Goal: Task Accomplishment & Management: Manage account settings

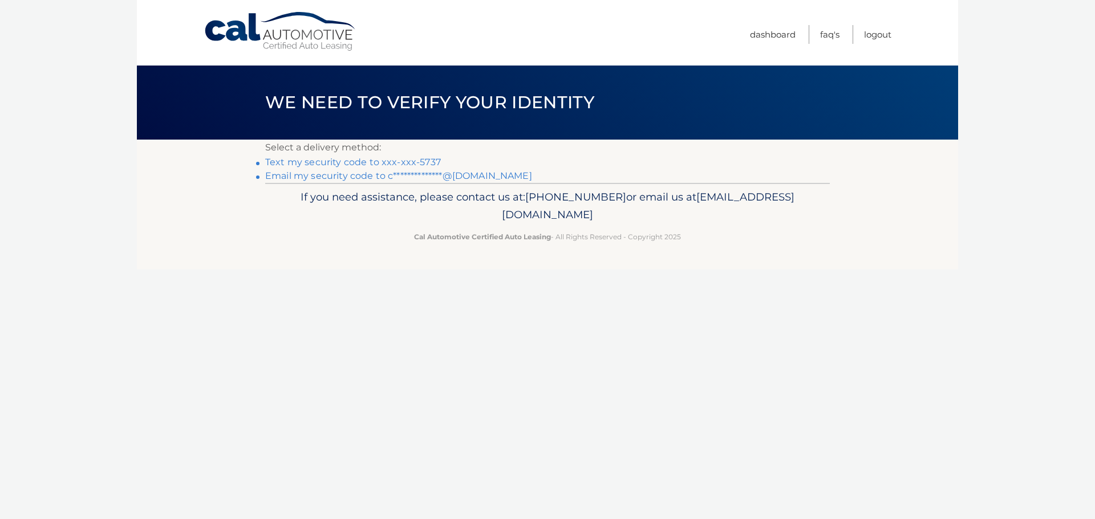
click at [355, 174] on link "**********" at bounding box center [398, 175] width 267 height 11
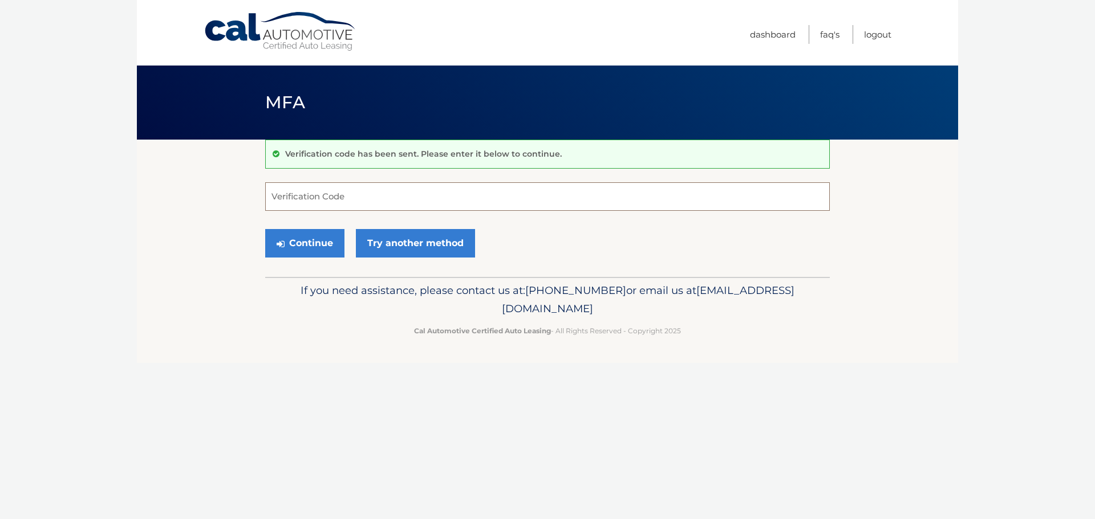
click at [371, 197] on input "Verification Code" at bounding box center [547, 196] width 564 height 29
type input "212741"
click at [329, 245] on button "Continue" at bounding box center [304, 243] width 79 height 29
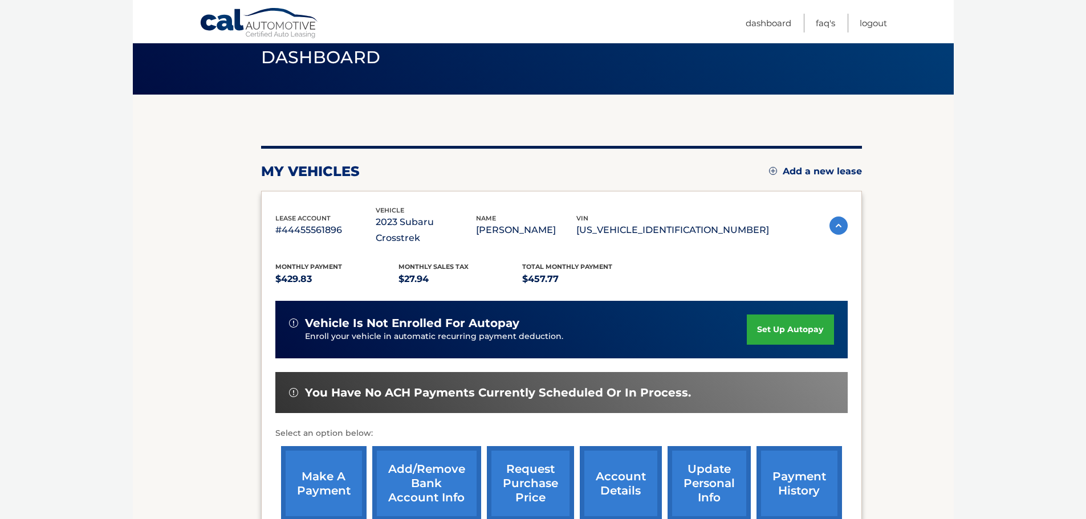
scroll to position [46, 0]
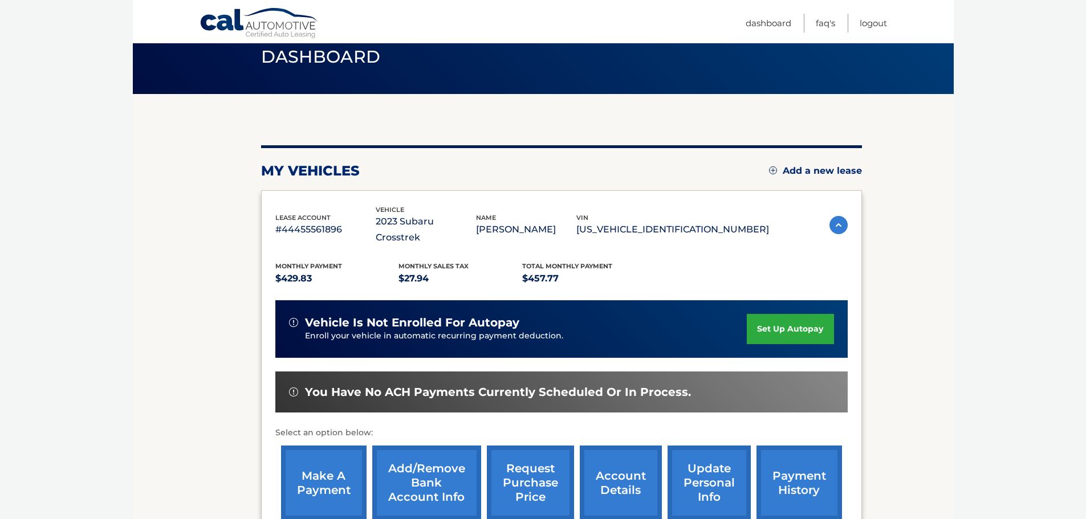
click at [623, 464] on link "account details" at bounding box center [621, 483] width 82 height 75
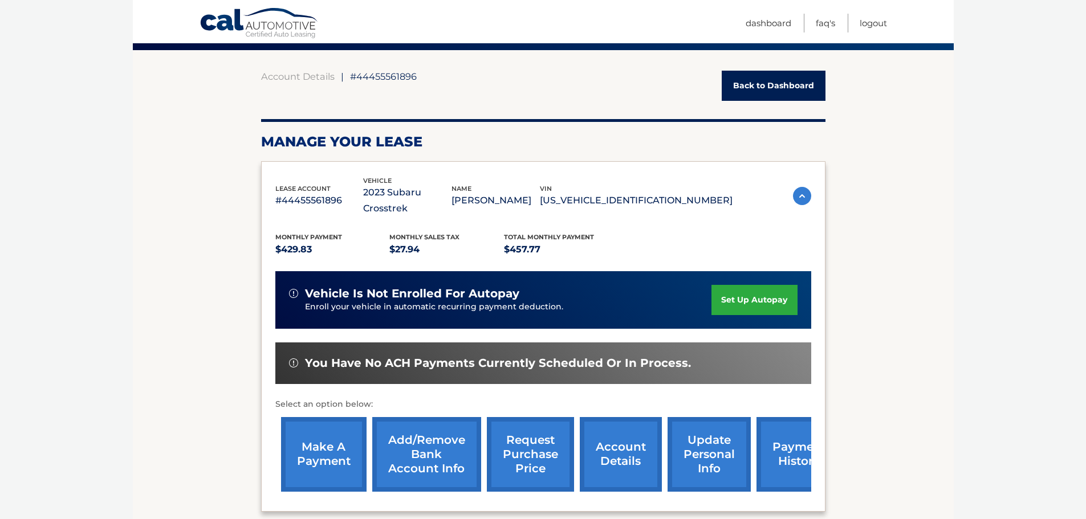
scroll to position [92, 0]
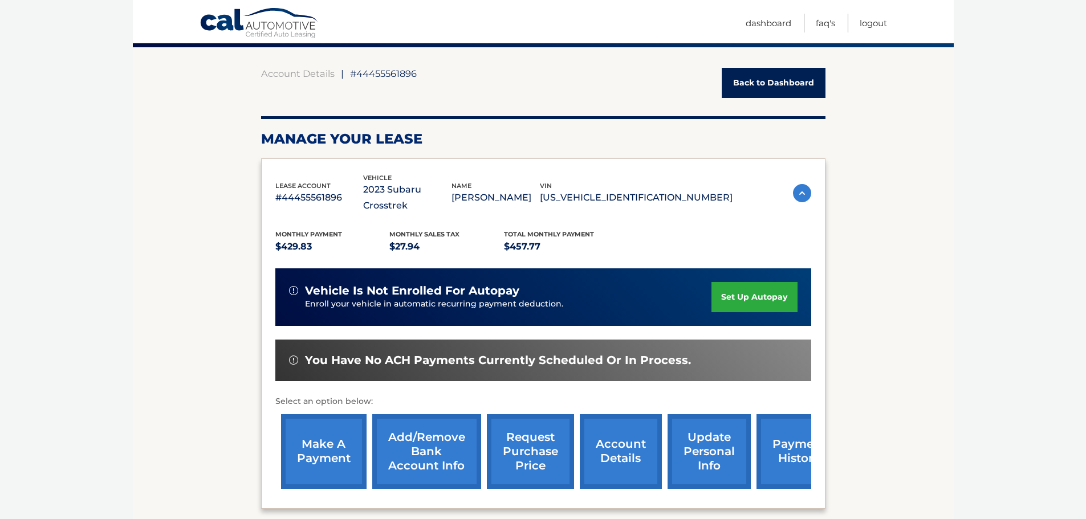
click at [793, 432] on link "payment history" at bounding box center [800, 451] width 86 height 75
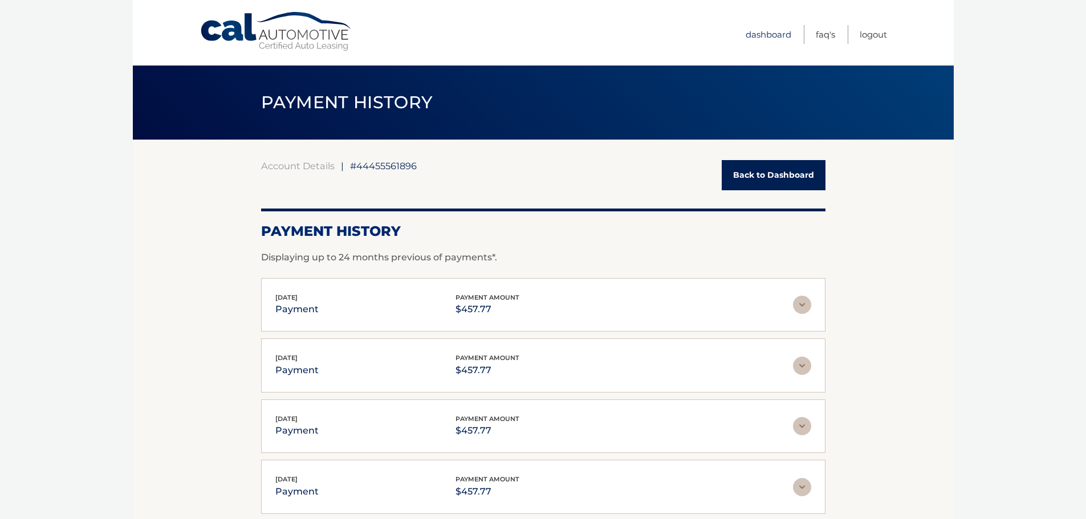
click at [767, 31] on link "Dashboard" at bounding box center [769, 34] width 46 height 19
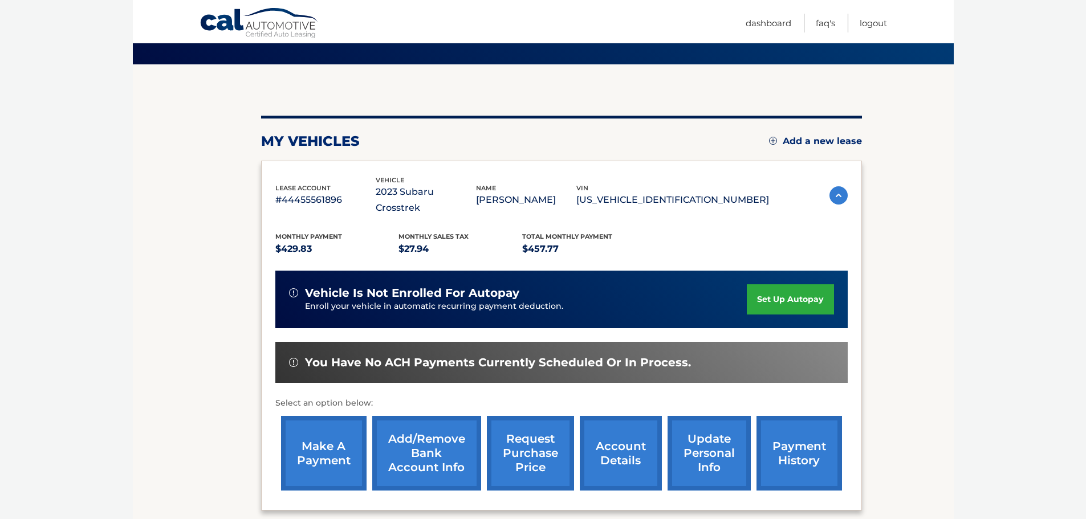
scroll to position [77, 0]
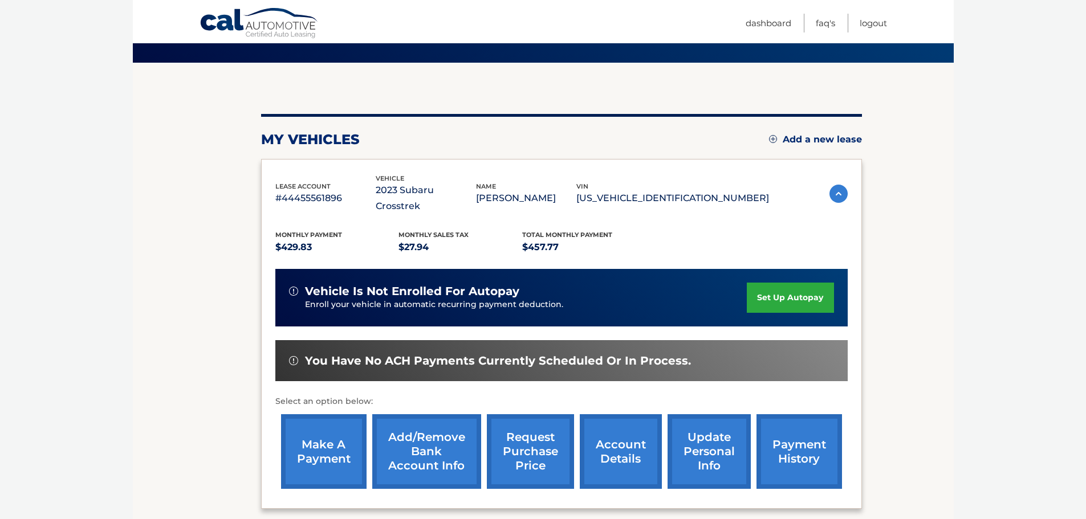
click at [539, 431] on link "request purchase price" at bounding box center [530, 451] width 87 height 75
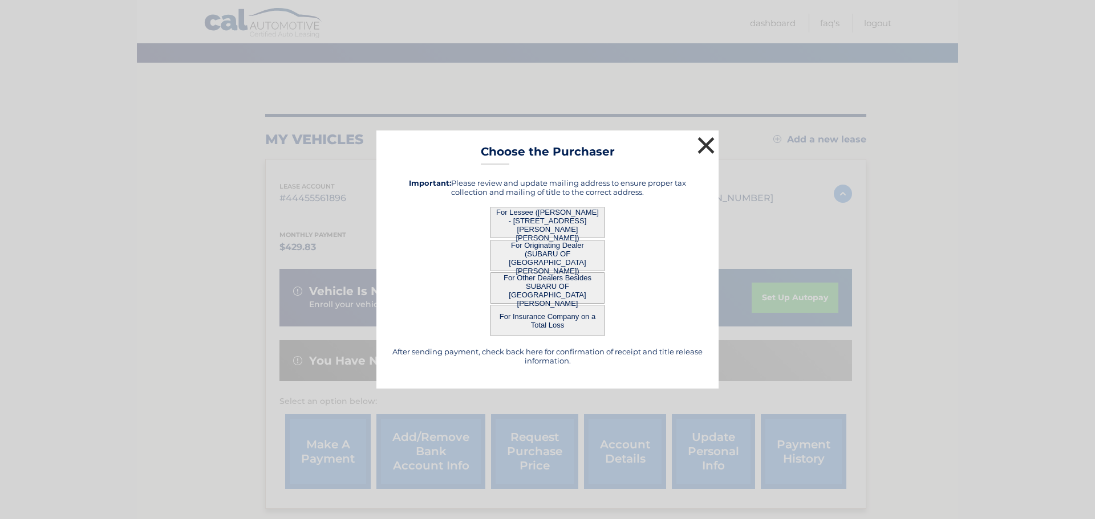
click at [706, 141] on button "×" at bounding box center [705, 145] width 23 height 23
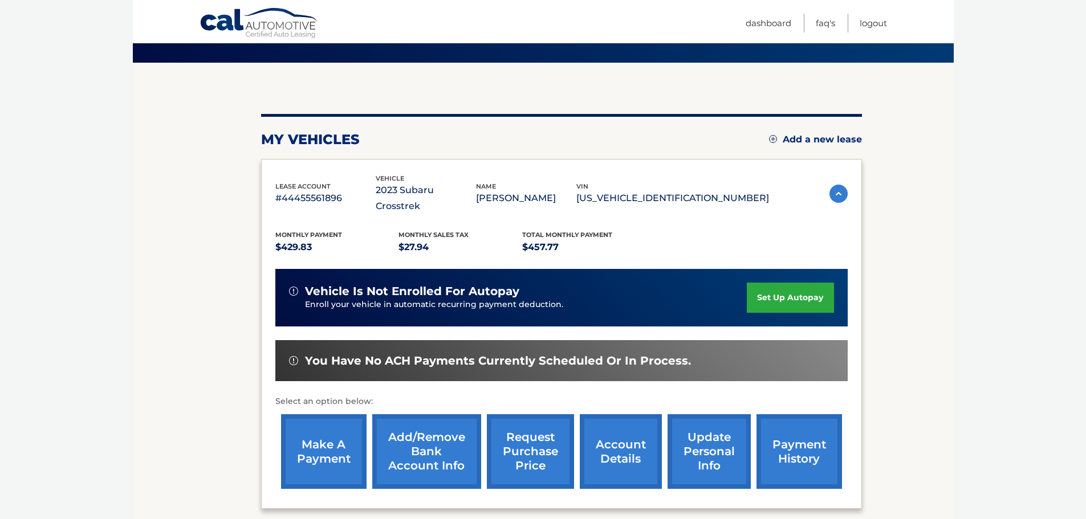
click at [835, 186] on img at bounding box center [838, 194] width 18 height 18
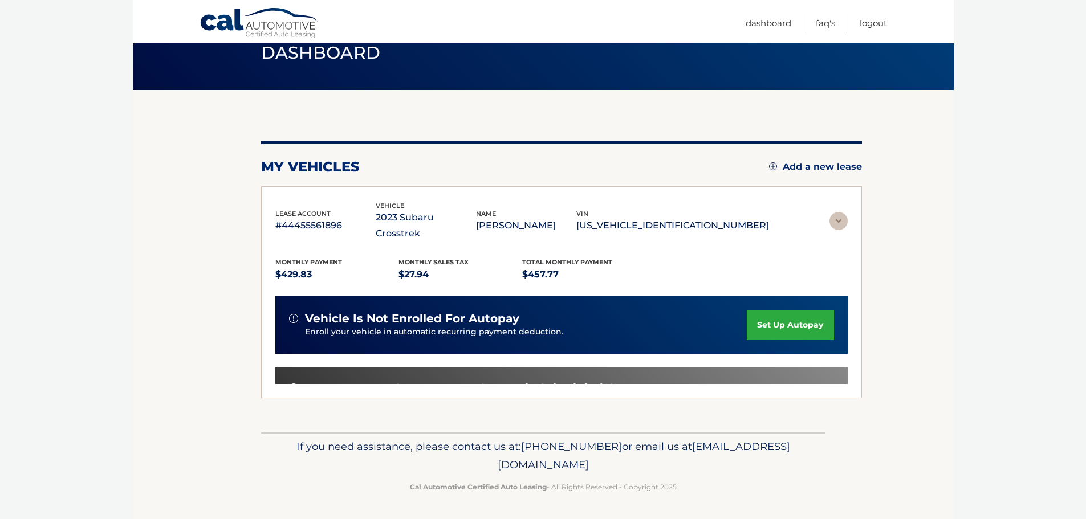
scroll to position [0, 0]
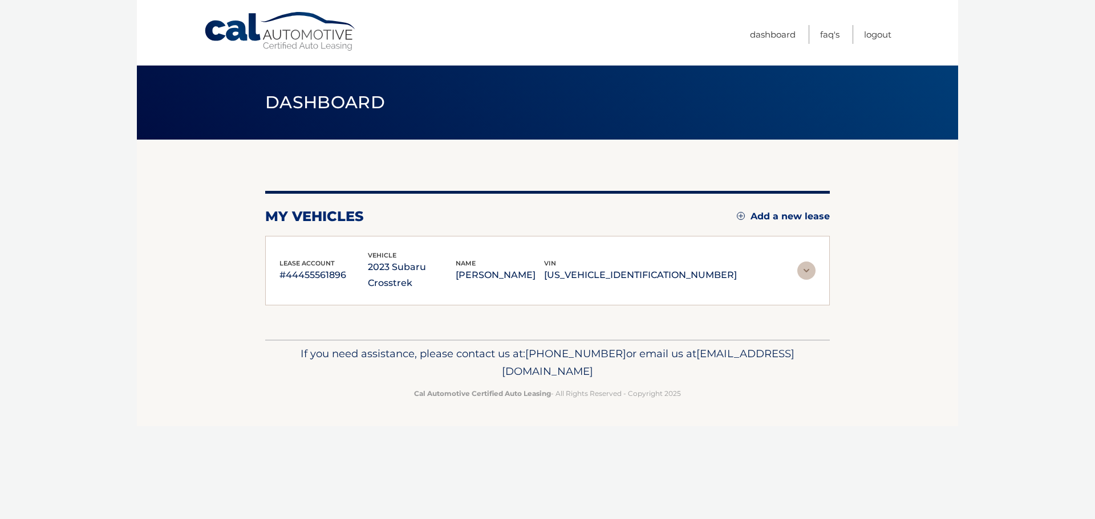
click at [804, 262] on img at bounding box center [806, 271] width 18 height 18
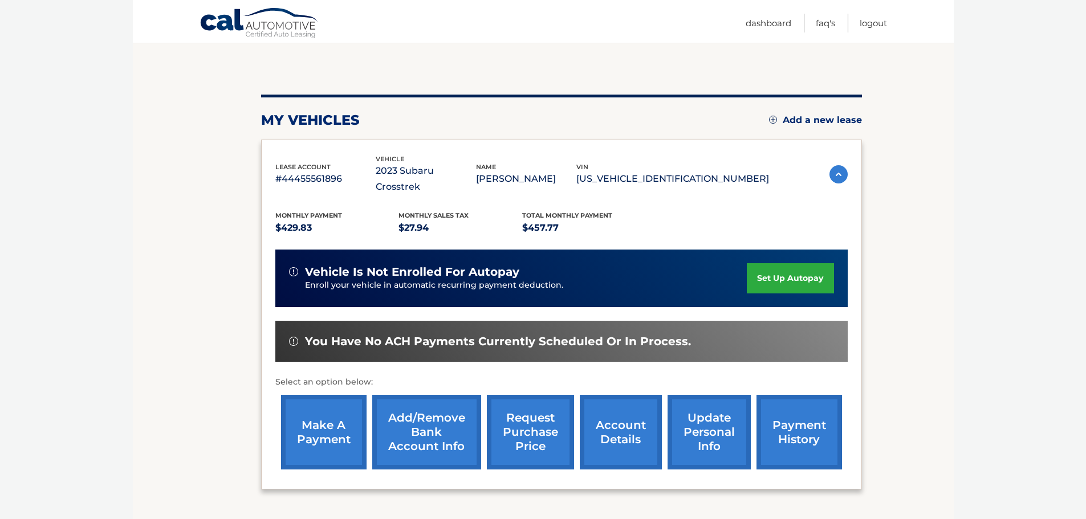
scroll to position [101, 0]
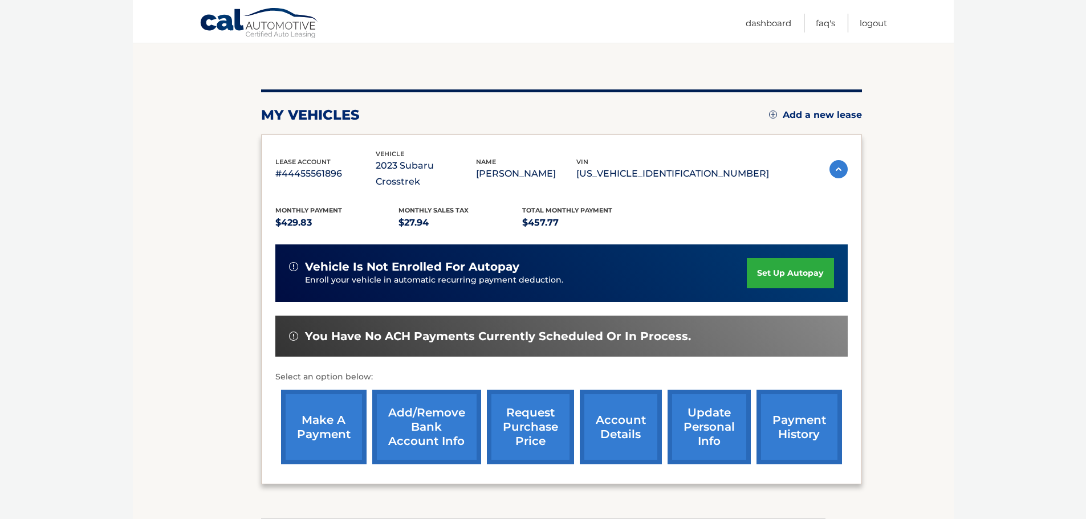
click at [326, 412] on link "make a payment" at bounding box center [324, 427] width 86 height 75
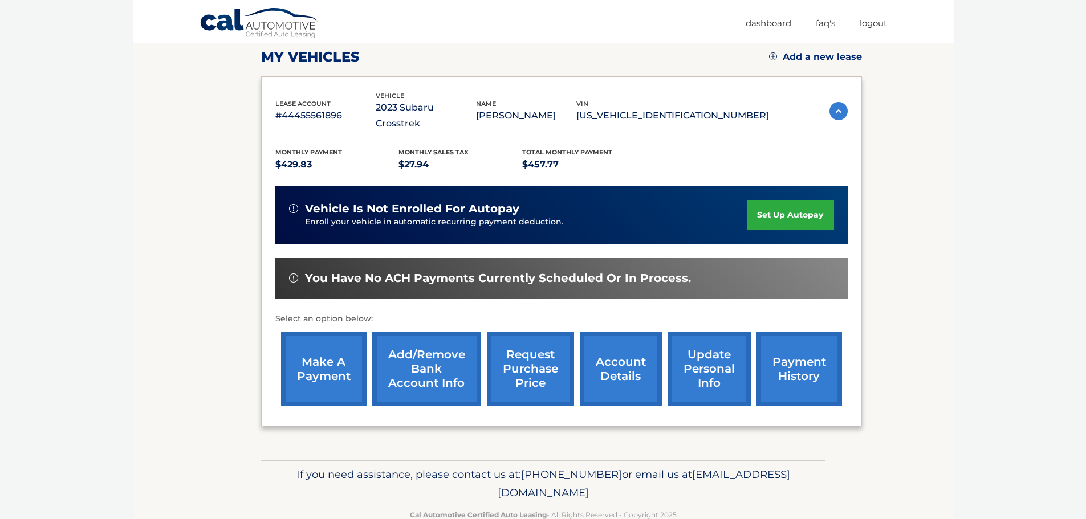
scroll to position [172, 0]
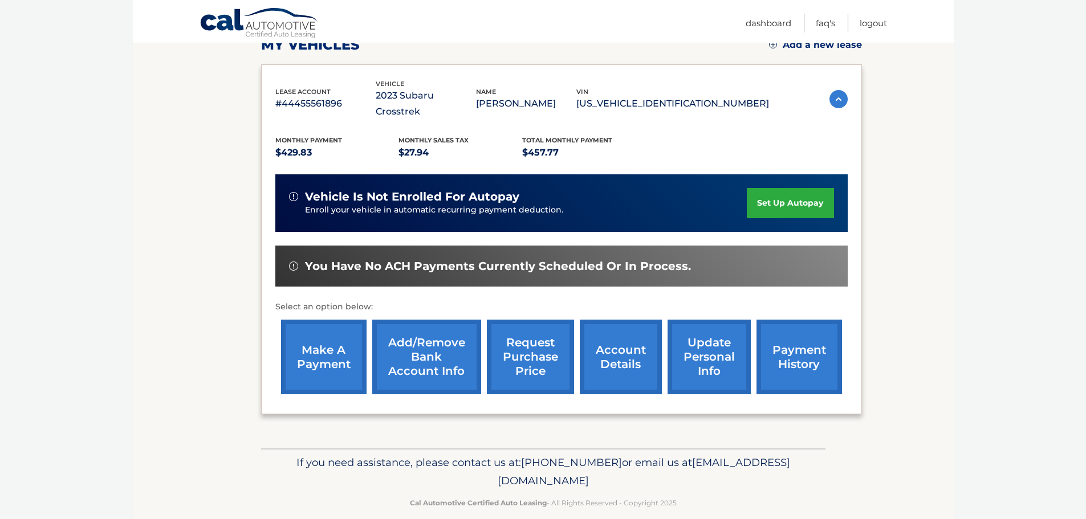
click at [318, 333] on link "make a payment" at bounding box center [324, 357] width 86 height 75
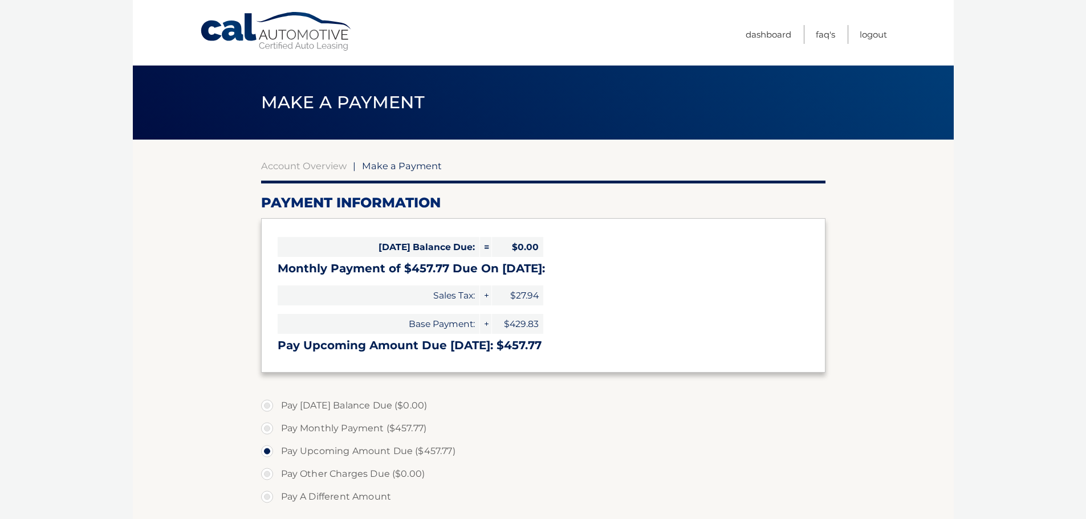
select select "OWIwOTE5MWItOTdhMS00YTIyLThhZTYtN2RkODAyM2M0ZWUx"
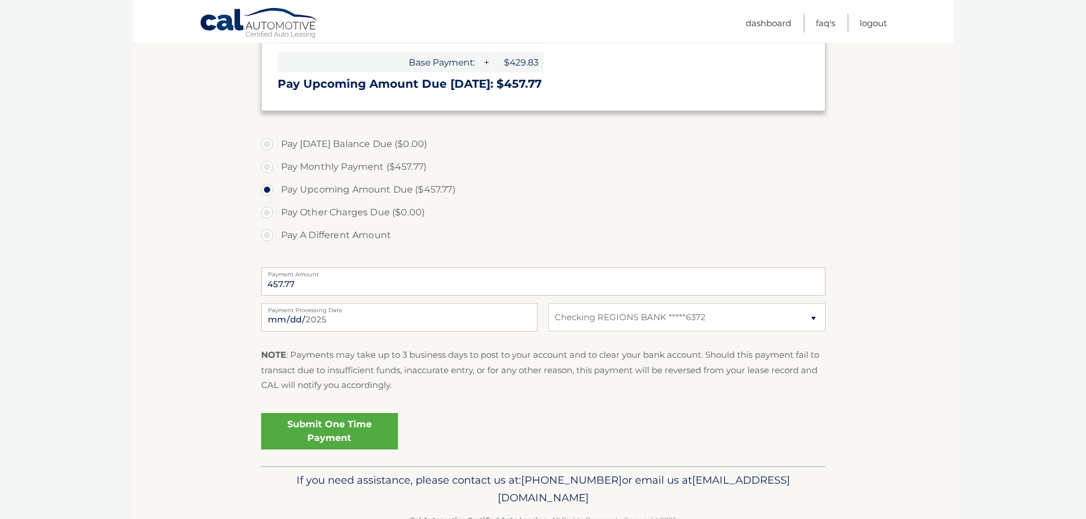
scroll to position [263, 0]
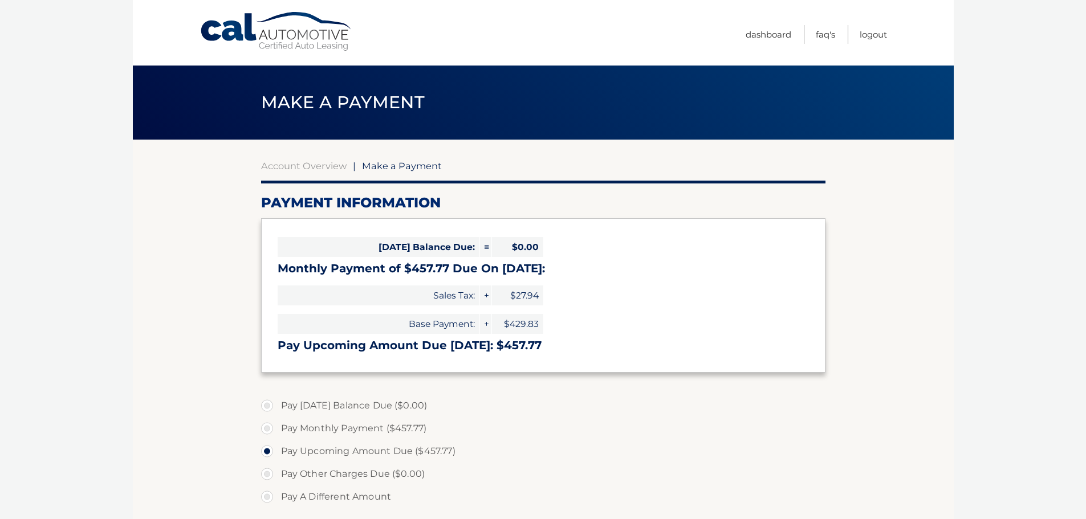
select select "OWIwOTE5MWItOTdhMS00YTIyLThhZTYtN2RkODAyM2M0ZWUx"
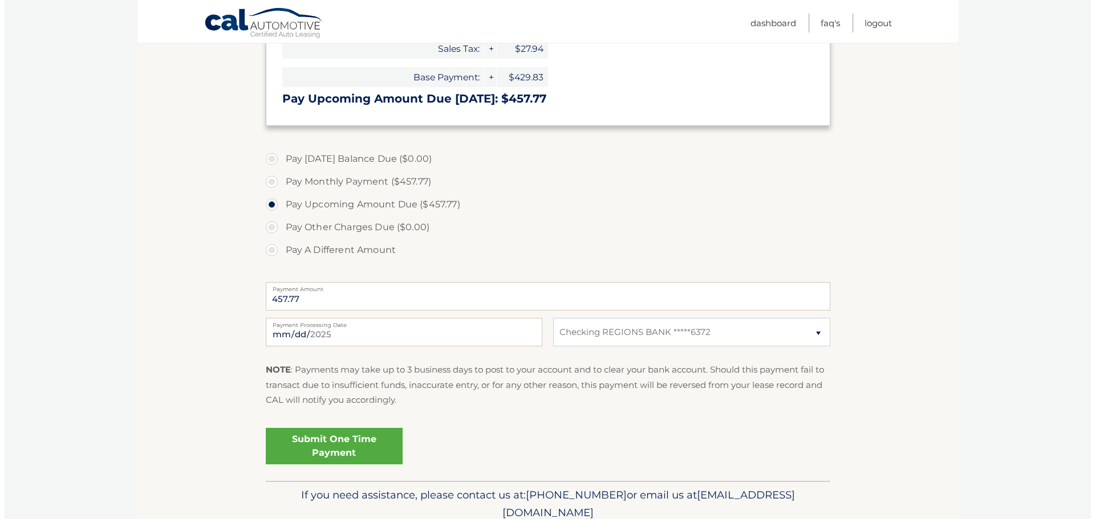
scroll to position [250, 0]
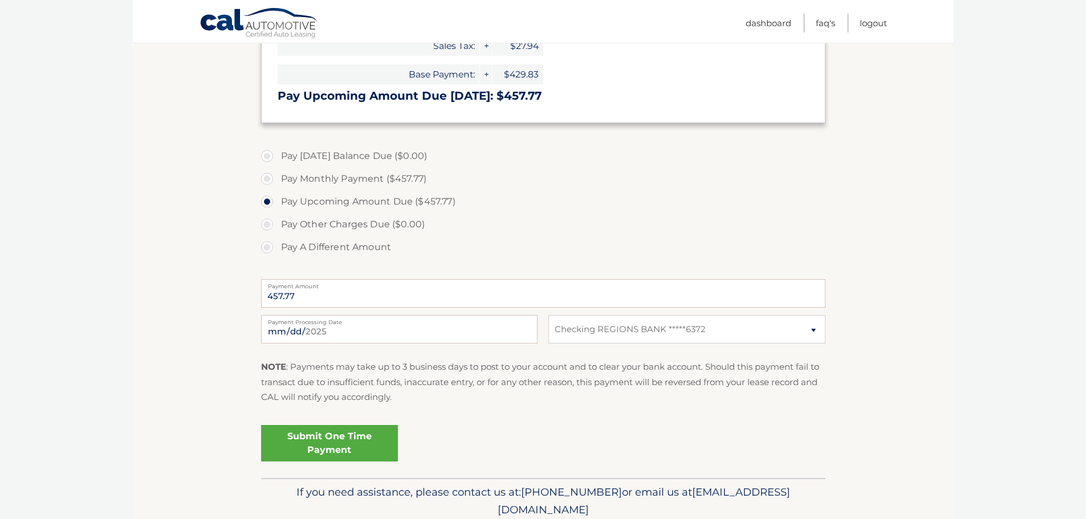
click at [325, 444] on link "Submit One Time Payment" at bounding box center [329, 443] width 137 height 36
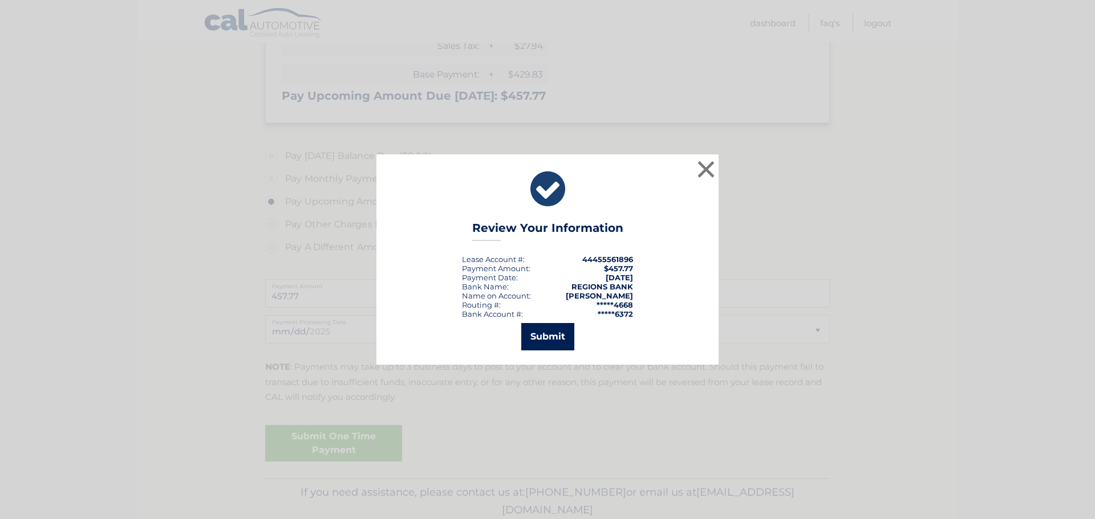
click at [554, 334] on button "Submit" at bounding box center [547, 336] width 53 height 27
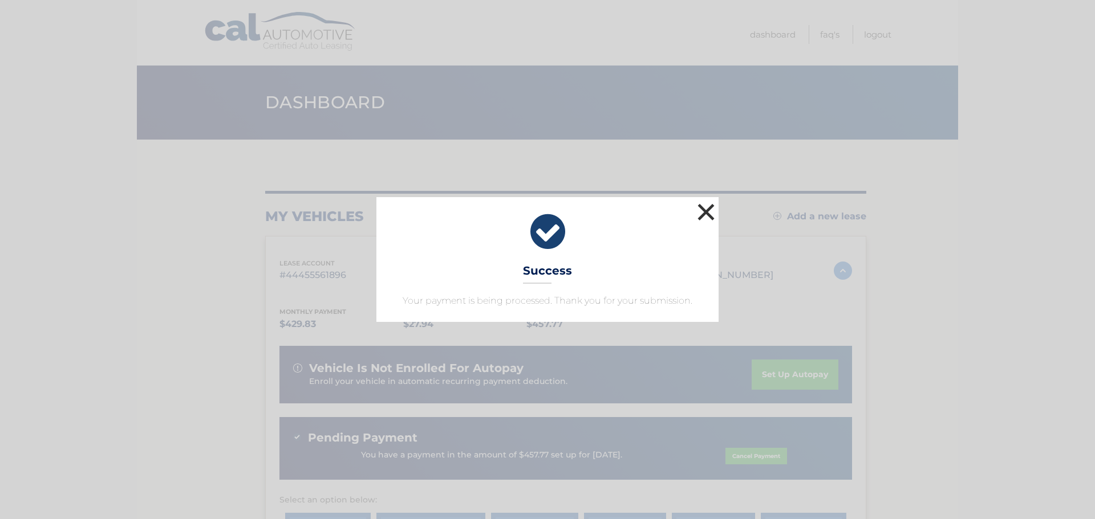
click at [705, 208] on button "×" at bounding box center [705, 212] width 23 height 23
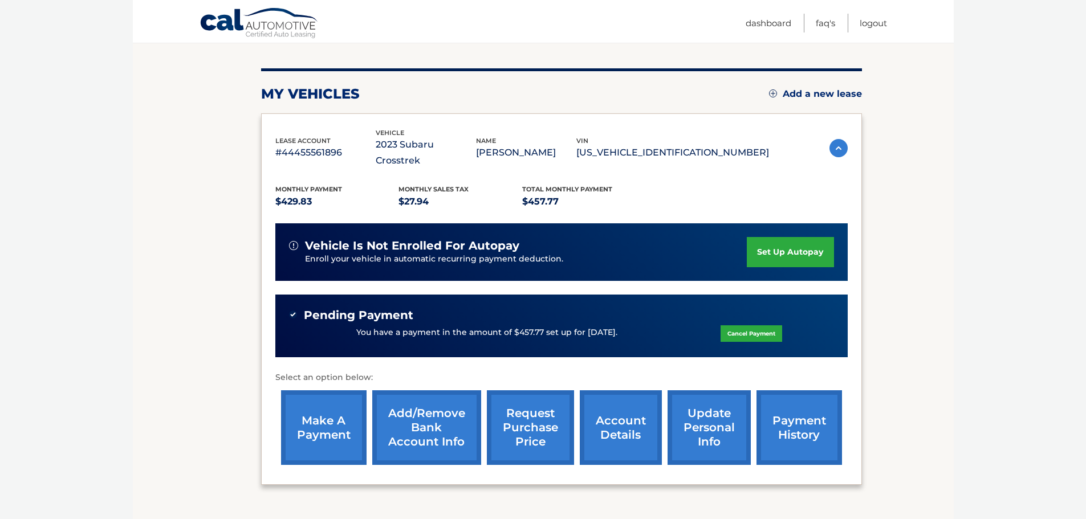
scroll to position [127, 0]
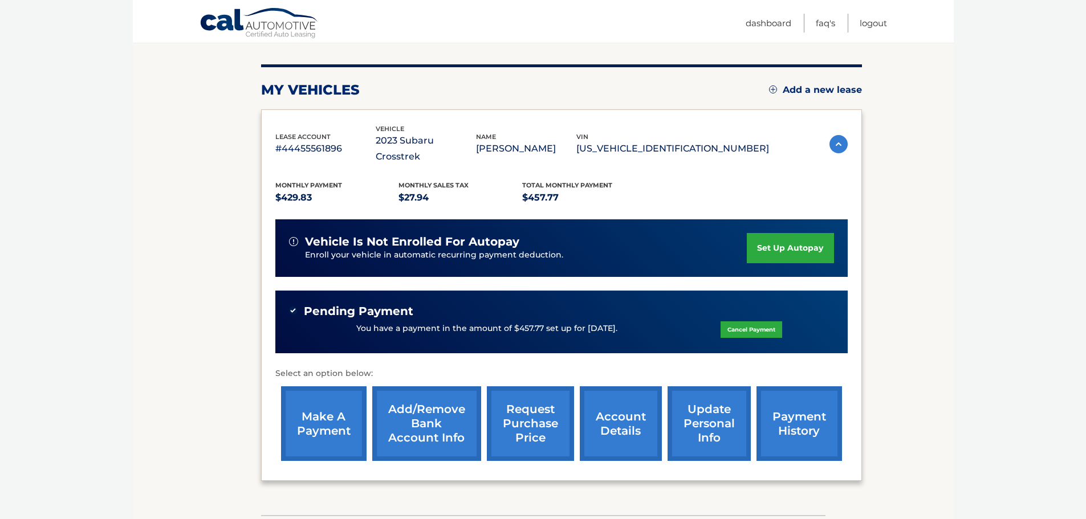
click at [616, 407] on link "account details" at bounding box center [621, 424] width 82 height 75
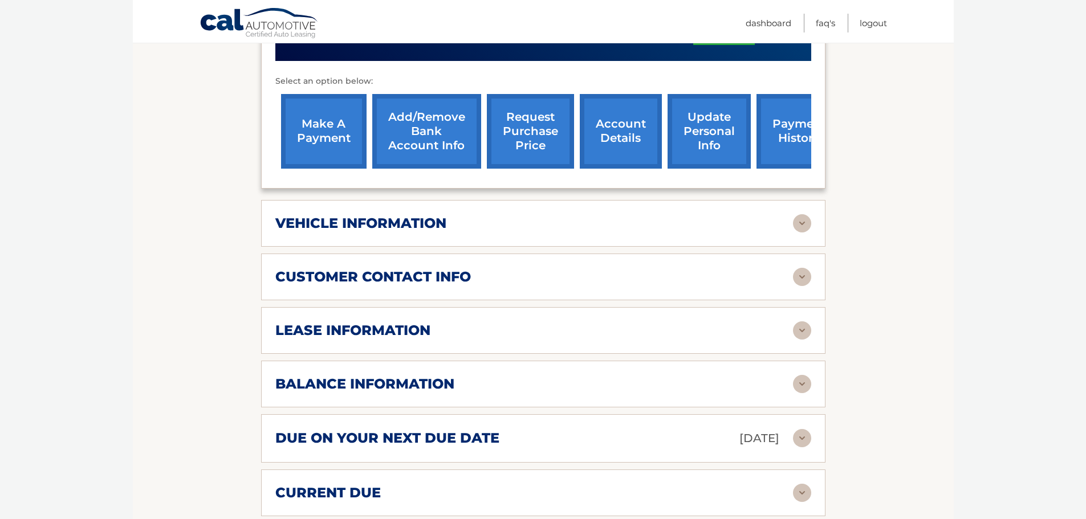
scroll to position [450, 0]
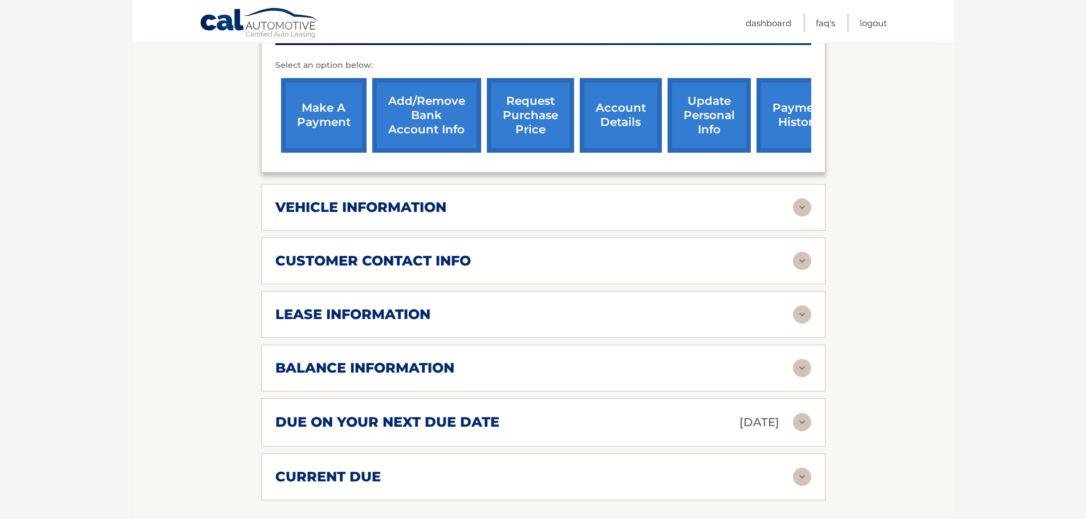
click at [803, 359] on img at bounding box center [802, 368] width 18 height 18
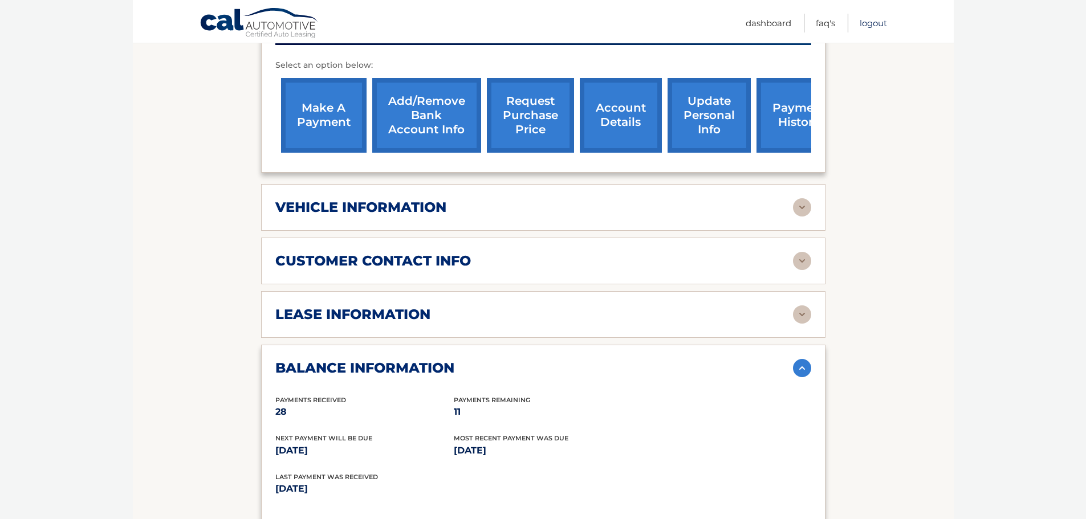
click at [878, 21] on link "Logout" at bounding box center [873, 23] width 27 height 19
